Goal: Task Accomplishment & Management: Manage account settings

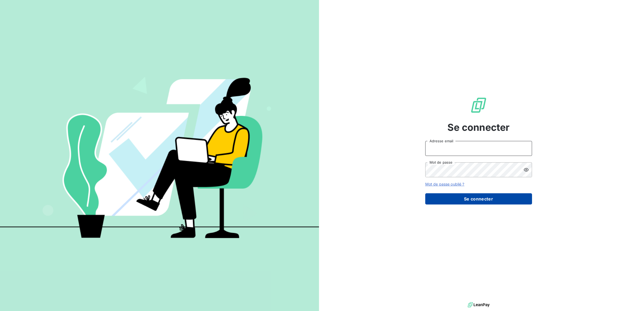
type input "[PERSON_NAME][EMAIL_ADDRESS][DOMAIN_NAME]"
click at [477, 196] on button "Se connecter" at bounding box center [478, 198] width 107 height 11
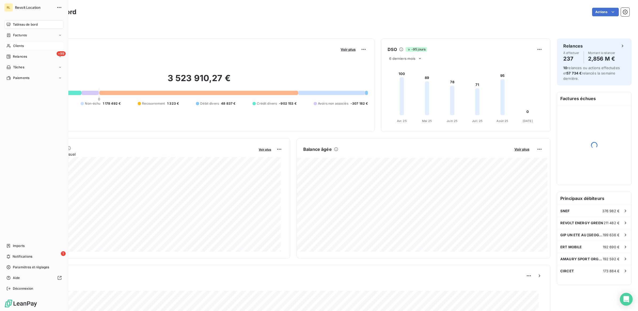
click at [23, 44] on span "Clients" at bounding box center [18, 46] width 11 height 5
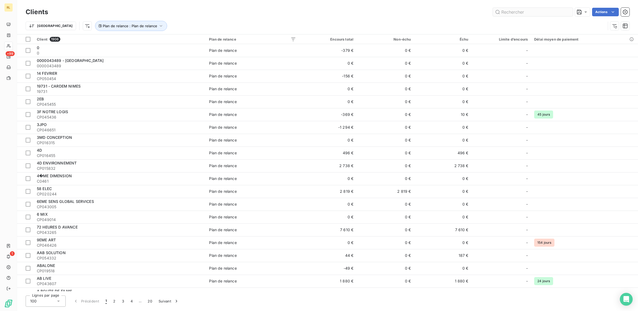
click at [519, 13] on input "text" at bounding box center [533, 12] width 80 height 9
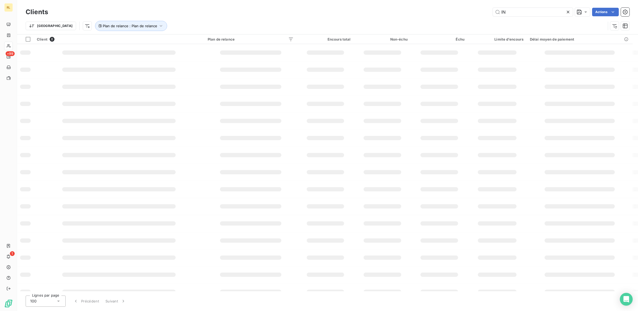
type input "I"
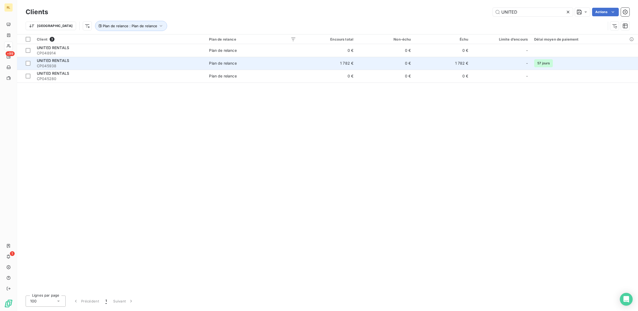
type input "UNITED"
click at [69, 64] on span "CP045938" at bounding box center [120, 65] width 166 height 5
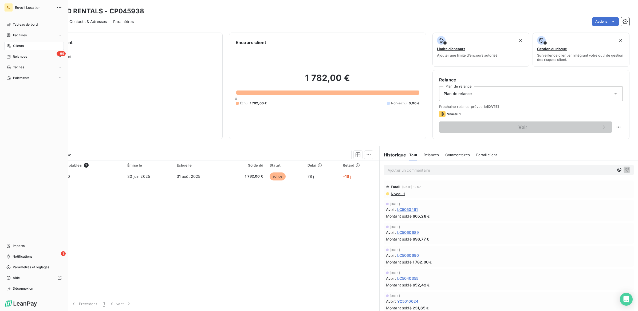
drag, startPoint x: 19, startPoint y: 44, endPoint x: 34, endPoint y: 44, distance: 14.7
click at [20, 44] on span "Clients" at bounding box center [18, 46] width 11 height 5
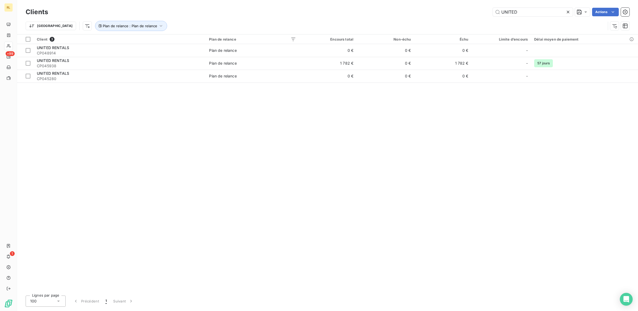
drag, startPoint x: 520, startPoint y: 11, endPoint x: 491, endPoint y: 10, distance: 29.1
click at [491, 10] on div "UNITED Actions" at bounding box center [341, 12] width 575 height 9
type input "JUROM"
click at [110, 44] on div at bounding box center [120, 44] width 172 height 0
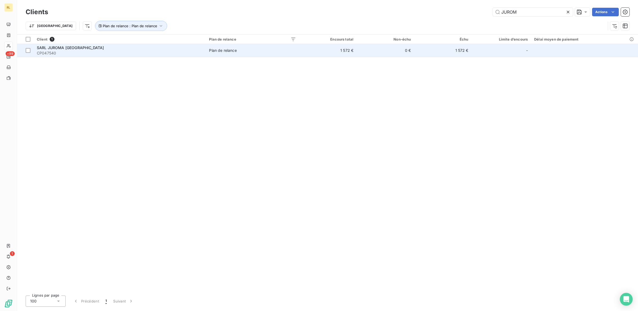
click at [109, 49] on div "SARL JUROMA [GEOGRAPHIC_DATA]" at bounding box center [120, 47] width 166 height 5
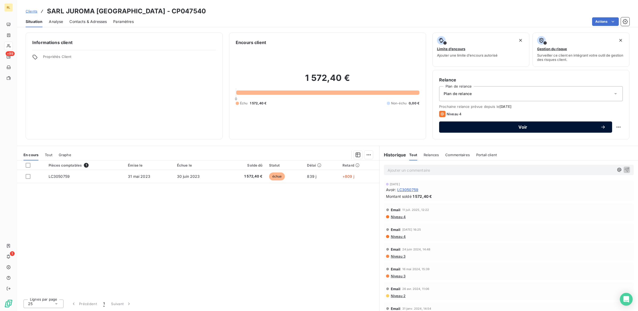
click at [525, 125] on span "Voir" at bounding box center [523, 127] width 155 height 4
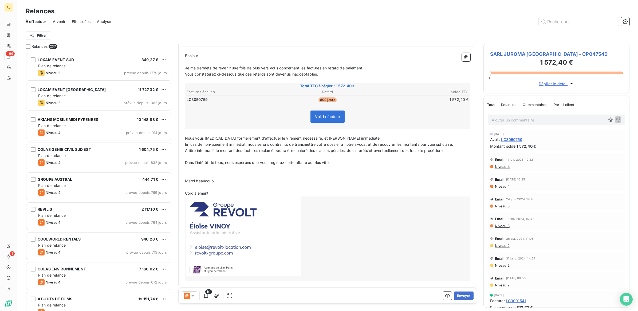
scroll to position [54, 0]
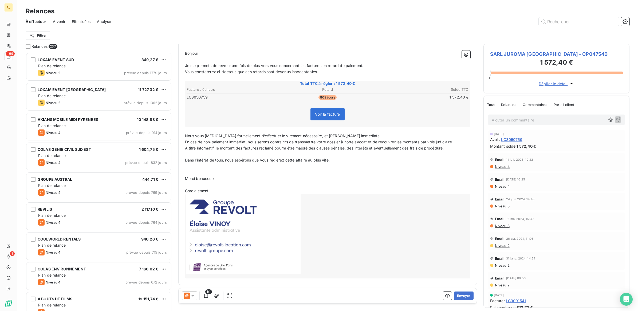
click at [192, 296] on icon at bounding box center [192, 295] width 3 height 1
click at [199, 285] on span "Niveau 4" at bounding box center [200, 284] width 16 height 5
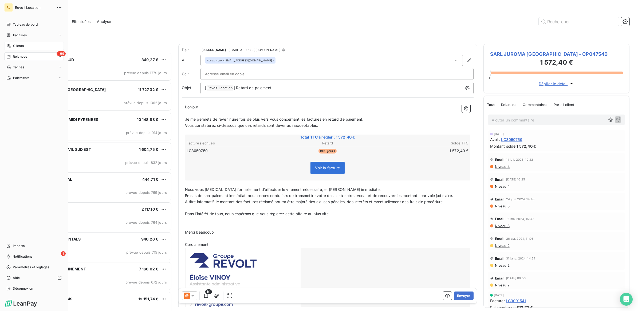
click at [29, 46] on div "Clients" at bounding box center [34, 46] width 60 height 9
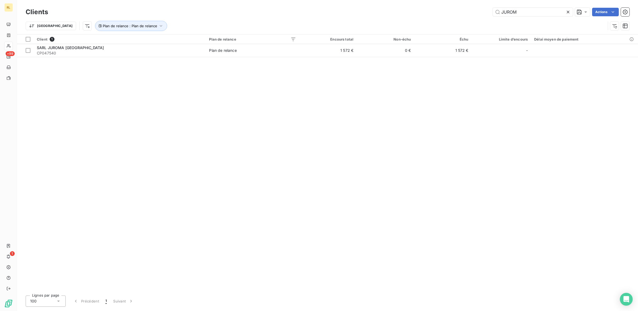
drag, startPoint x: 522, startPoint y: 11, endPoint x: 464, endPoint y: 11, distance: 57.4
click at [464, 11] on div "JUROM Actions" at bounding box center [341, 12] width 575 height 9
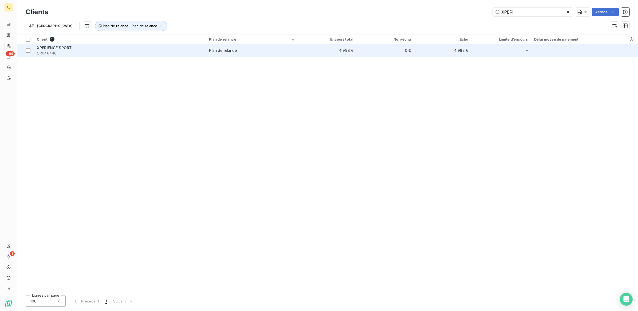
type input "XPERI"
click at [149, 47] on div "XPERIENCE SPORT" at bounding box center [120, 47] width 166 height 5
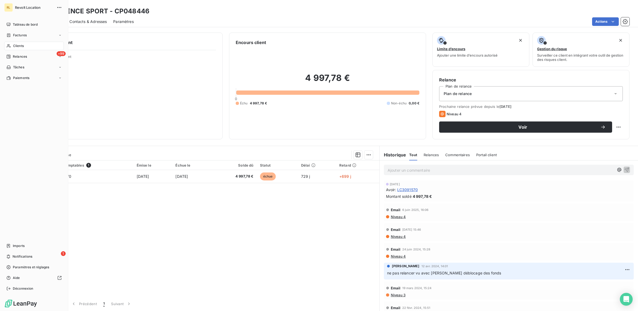
click at [20, 44] on span "Clients" at bounding box center [18, 46] width 11 height 5
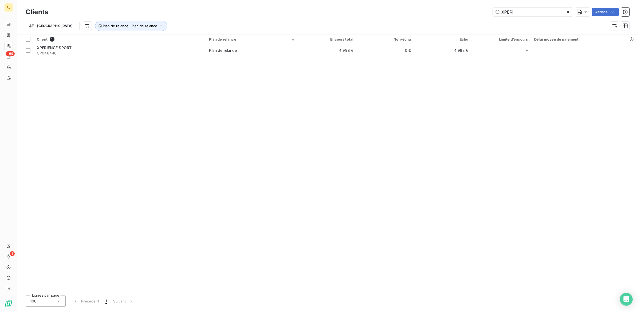
drag, startPoint x: 524, startPoint y: 14, endPoint x: 478, endPoint y: 12, distance: 45.9
click at [478, 12] on div "XPERI Actions" at bounding box center [341, 12] width 575 height 9
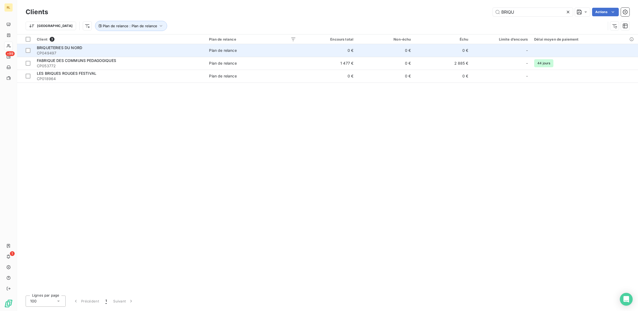
type input "BRIQU"
click at [90, 53] on span "CP049497" at bounding box center [120, 52] width 166 height 5
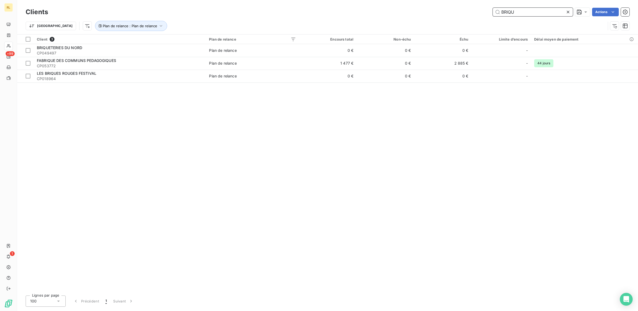
click at [528, 11] on input "BRIQU" at bounding box center [533, 12] width 80 height 9
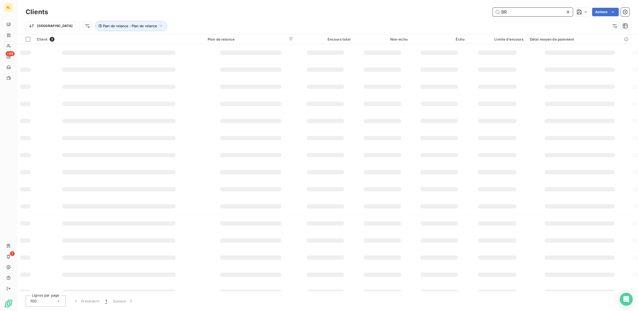
type input "B"
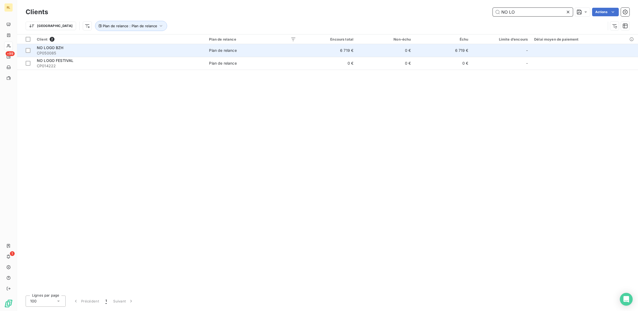
type input "NO LO"
click at [100, 50] on div "NO LOGO BZH" at bounding box center [120, 47] width 166 height 5
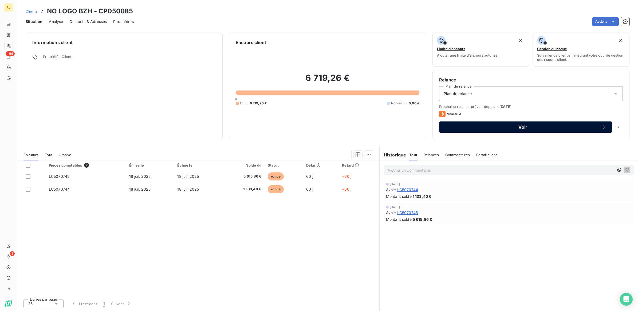
click at [522, 126] on span "Voir" at bounding box center [523, 127] width 155 height 4
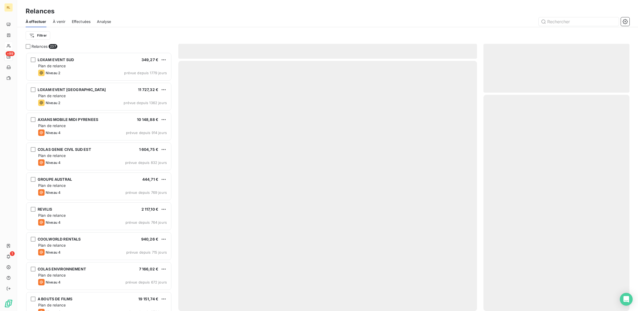
scroll to position [254, 141]
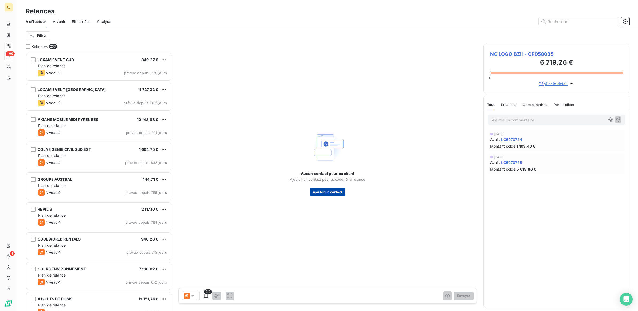
click at [324, 192] on button "Ajouter un contact" at bounding box center [328, 192] width 36 height 9
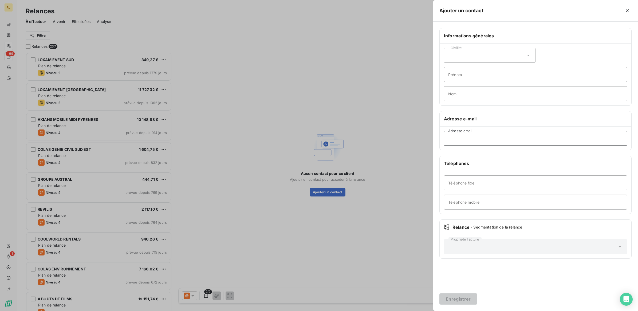
click at [481, 141] on input "Adresse email" at bounding box center [535, 138] width 183 height 15
paste input "[EMAIL_ADDRESS][DOMAIN_NAME]"
type input "[EMAIL_ADDRESS][DOMAIN_NAME]"
click at [453, 296] on button "Enregistrer" at bounding box center [458, 298] width 38 height 11
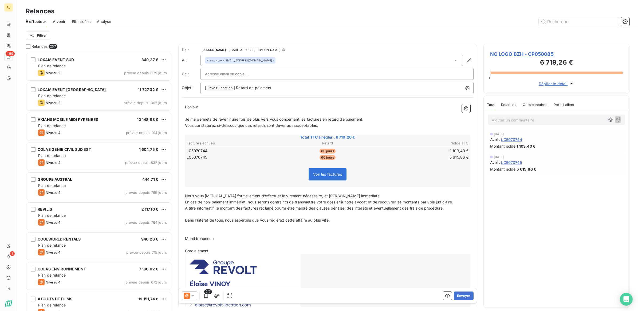
click at [194, 296] on icon at bounding box center [192, 295] width 5 height 5
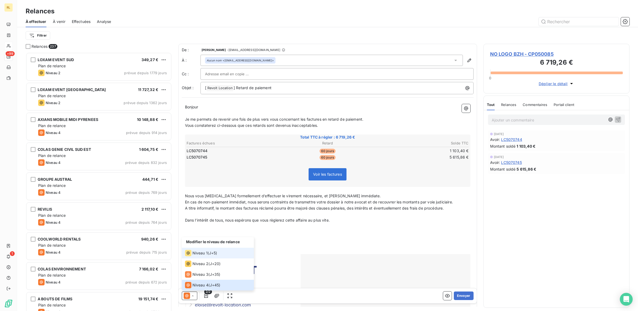
click at [196, 254] on span "Niveau 1" at bounding box center [199, 252] width 15 height 5
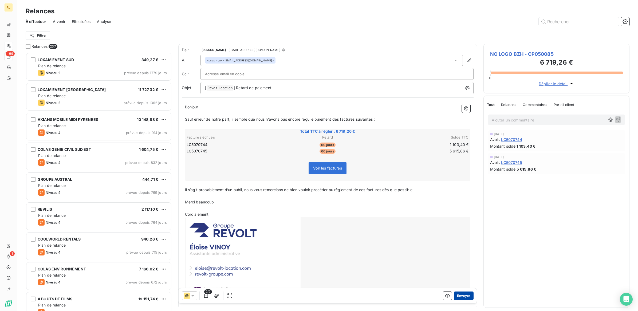
click at [458, 296] on button "Envoyer" at bounding box center [463, 296] width 19 height 9
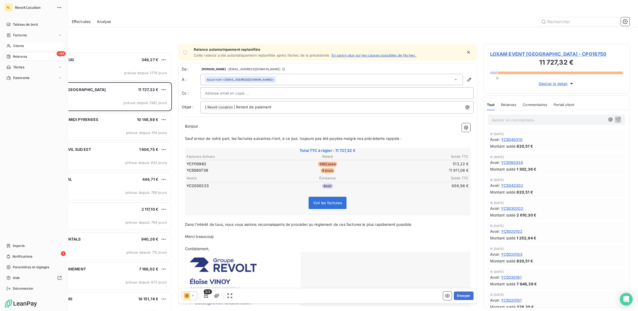
click at [26, 47] on div "Clients" at bounding box center [34, 46] width 60 height 9
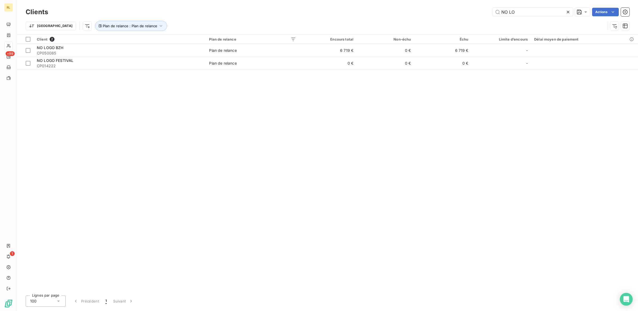
drag, startPoint x: 517, startPoint y: 13, endPoint x: 486, endPoint y: 17, distance: 30.4
click at [486, 17] on div "Clients NO LO Actions" at bounding box center [328, 11] width 604 height 11
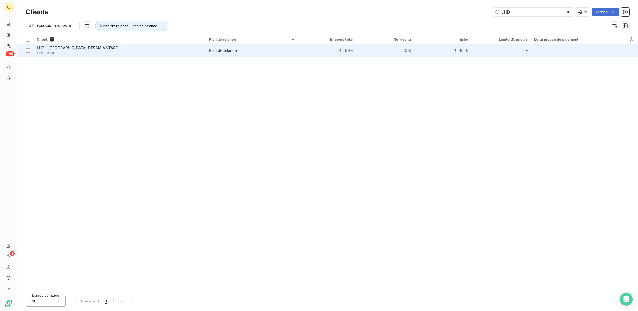
type input "LHD"
click at [161, 49] on div "LHD - [GEOGRAPHIC_DATA] DESAMIANTAGE" at bounding box center [120, 47] width 166 height 5
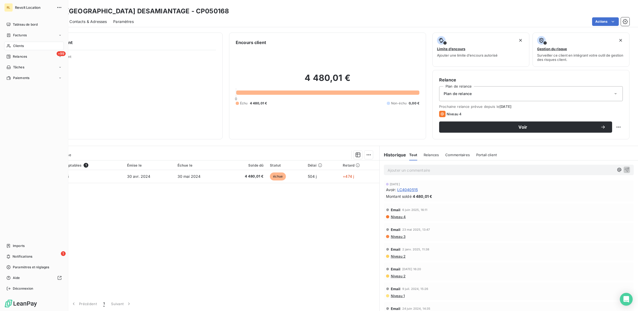
click at [19, 44] on span "Clients" at bounding box center [18, 46] width 11 height 5
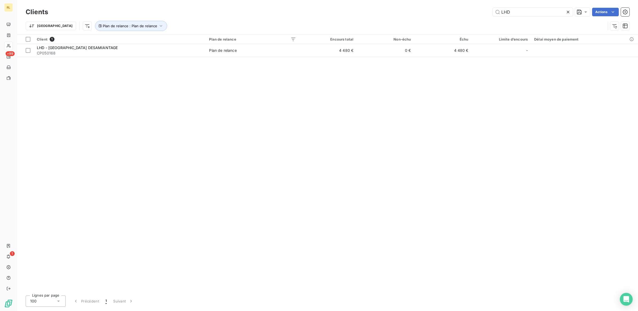
drag, startPoint x: 513, startPoint y: 11, endPoint x: 483, endPoint y: 8, distance: 30.1
click at [483, 8] on div "LHD Actions" at bounding box center [341, 12] width 575 height 9
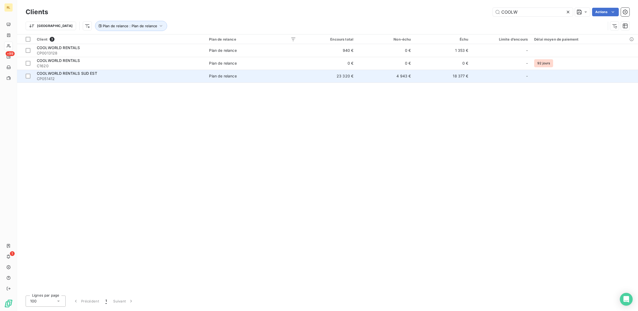
type input "COOLW"
click at [76, 78] on span "CP051412" at bounding box center [120, 78] width 166 height 5
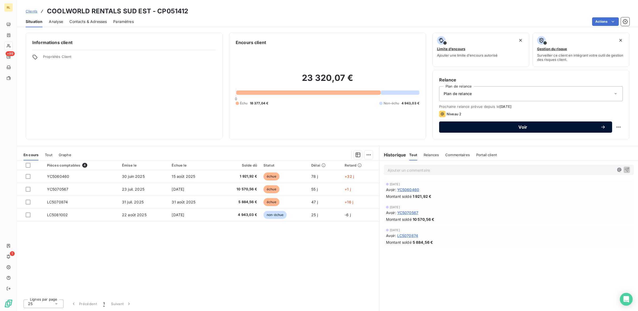
click at [521, 126] on span "Voir" at bounding box center [523, 127] width 155 height 4
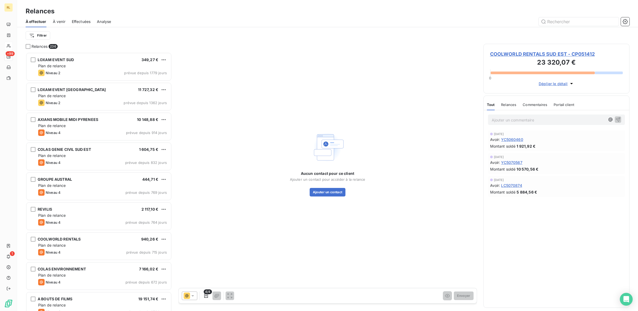
scroll to position [254, 141]
click at [332, 193] on button "Ajouter un contact" at bounding box center [328, 192] width 36 height 9
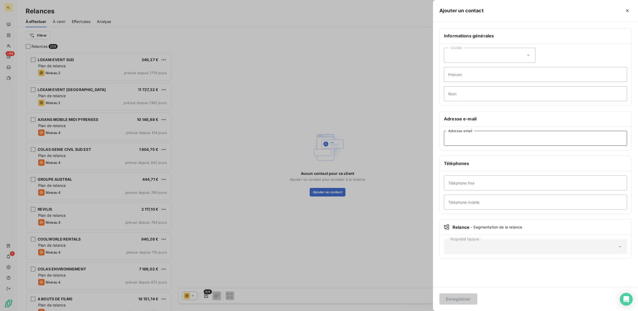
click at [459, 138] on input "Adresse email" at bounding box center [535, 138] width 183 height 15
paste input "[PERSON_NAME][EMAIL_ADDRESS][DOMAIN_NAME]"
type input "[PERSON_NAME][EMAIL_ADDRESS][DOMAIN_NAME]"
click at [456, 297] on button "Enregistrer" at bounding box center [458, 298] width 38 height 11
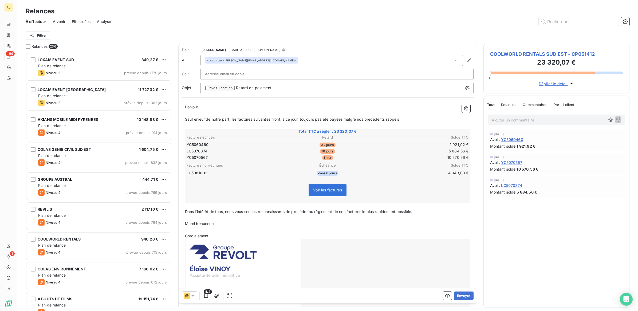
click at [194, 296] on icon at bounding box center [192, 295] width 5 height 5
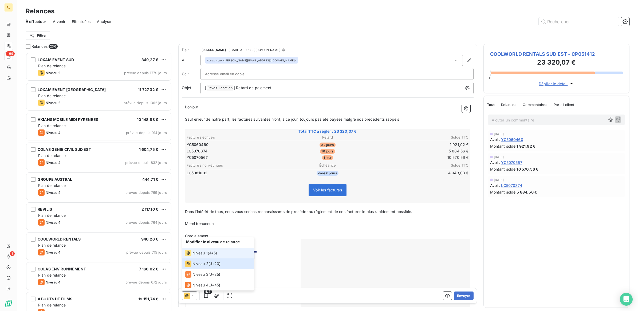
click at [201, 252] on span "Niveau 1" at bounding box center [199, 252] width 15 height 5
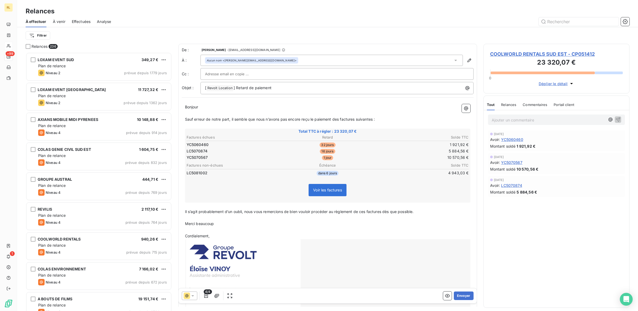
click at [194, 295] on icon at bounding box center [192, 295] width 3 height 1
click at [199, 253] on span "Niveau 1" at bounding box center [199, 252] width 15 height 5
click at [403, 210] on span "Il s’agit probablement d’un oubli, nous vous remercions de bien vouloir procéde…" at bounding box center [299, 211] width 229 height 5
click at [214, 222] on span "Merci beaucoup" at bounding box center [199, 223] width 29 height 5
click at [186, 224] on span "en vous remerciant par avance" at bounding box center [212, 223] width 55 height 5
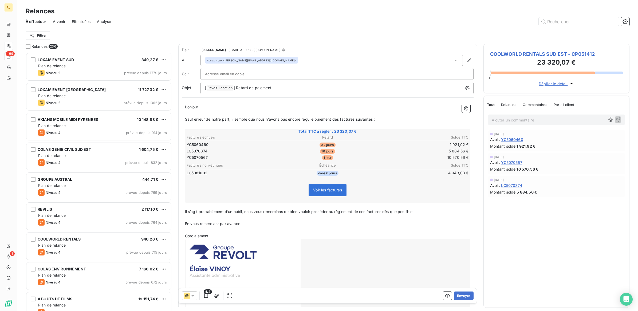
click at [242, 222] on p "En vous remerciant par avance" at bounding box center [327, 224] width 285 height 6
click at [194, 296] on icon at bounding box center [192, 295] width 5 height 5
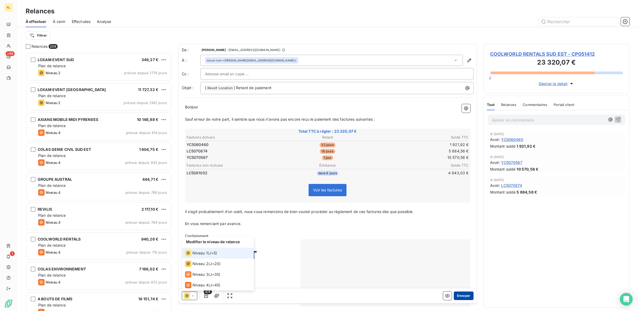
click at [460, 296] on button "Envoyer" at bounding box center [463, 296] width 19 height 9
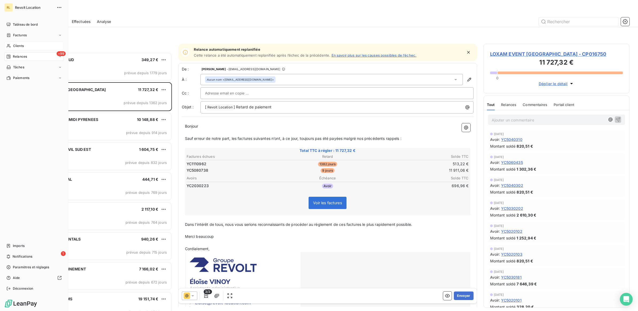
click at [21, 44] on span "Clients" at bounding box center [18, 46] width 11 height 5
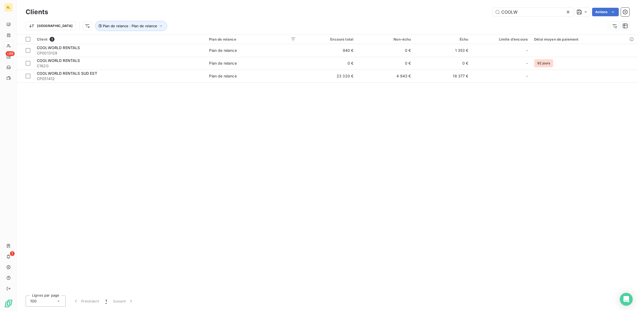
drag, startPoint x: 521, startPoint y: 11, endPoint x: 452, endPoint y: 6, distance: 69.3
click at [452, 6] on div "Clients COOLW Actions" at bounding box center [328, 11] width 604 height 11
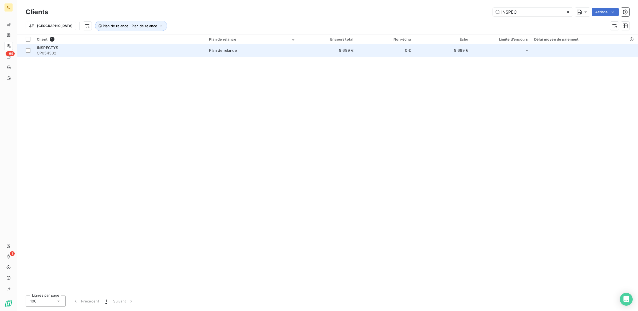
type input "INSPEC"
click at [65, 49] on div "INSPECTYS" at bounding box center [120, 47] width 166 height 5
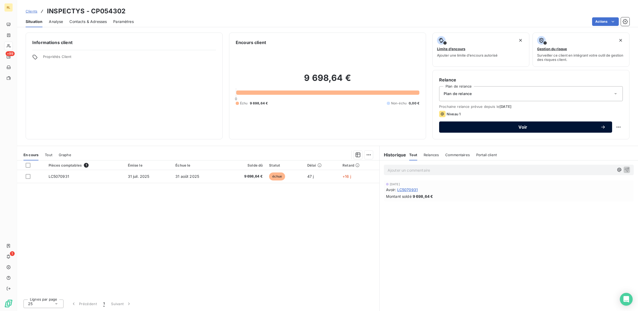
click at [526, 126] on span "Voir" at bounding box center [523, 127] width 155 height 4
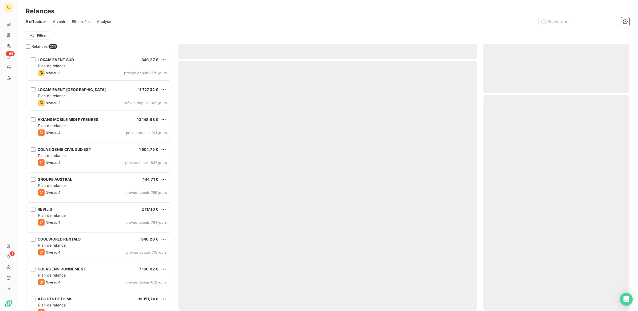
scroll to position [254, 141]
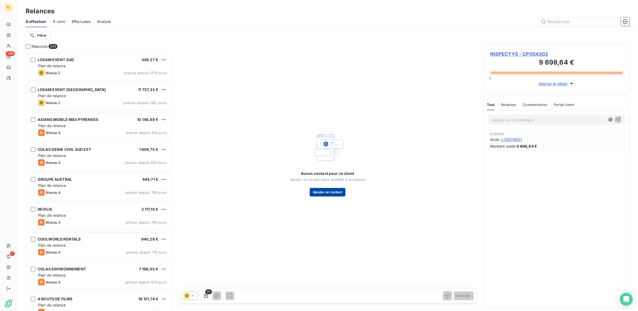
click at [318, 190] on button "Ajouter un contact" at bounding box center [328, 192] width 36 height 9
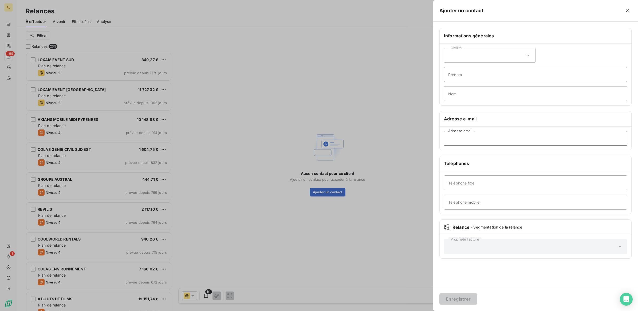
click at [471, 140] on input "Adresse email" at bounding box center [535, 138] width 183 height 15
paste input "[PERSON_NAME][EMAIL_ADDRESS][DOMAIN_NAME]"
type input "[PERSON_NAME][EMAIL_ADDRESS][DOMAIN_NAME]"
click at [462, 300] on button "Enregistrer" at bounding box center [458, 298] width 38 height 11
